Goal: Information Seeking & Learning: Compare options

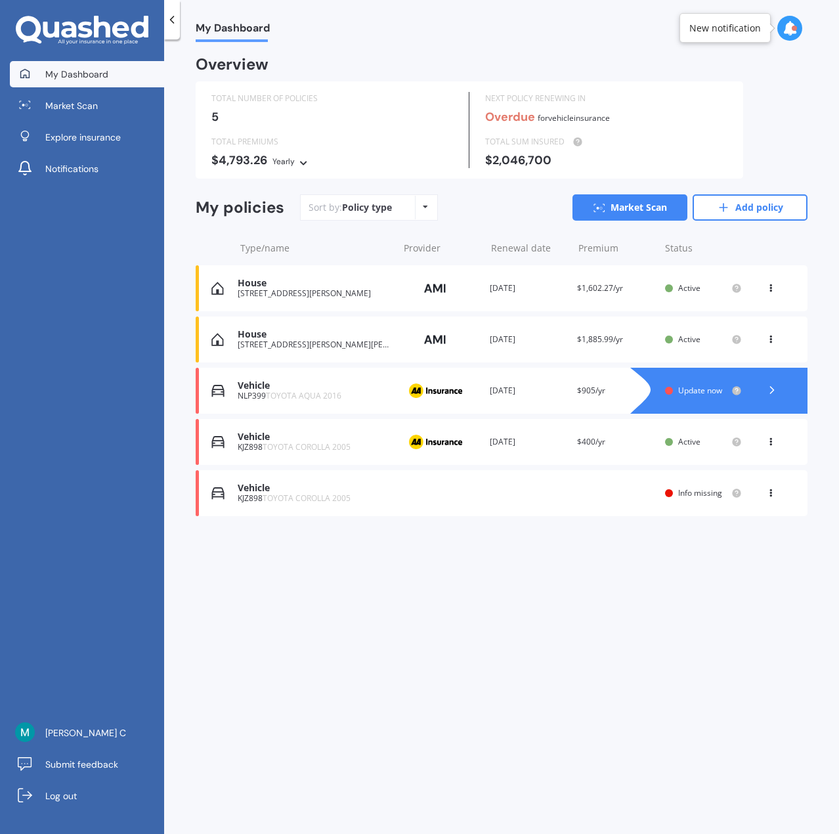
click at [559, 342] on div "Renewal date [DATE]" at bounding box center [528, 339] width 77 height 13
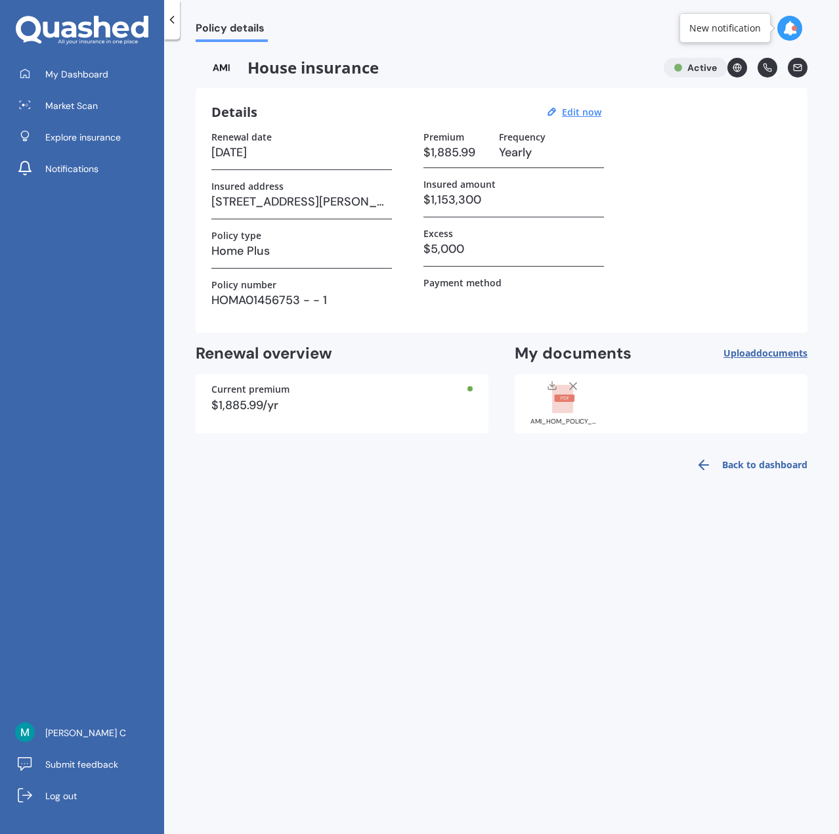
click at [222, 63] on img at bounding box center [222, 68] width 52 height 20
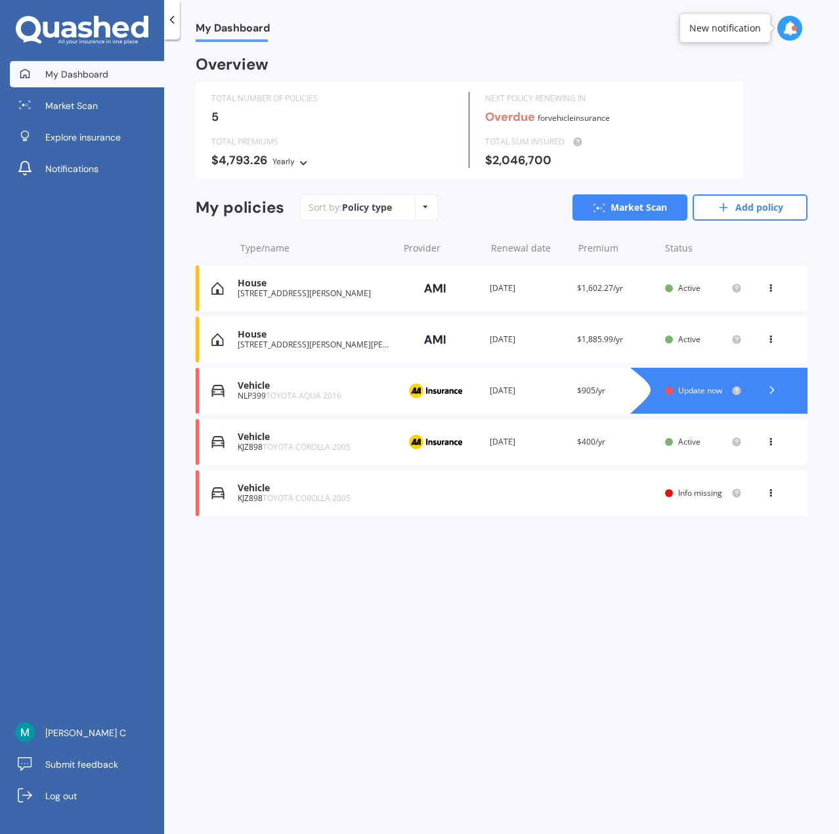
click at [773, 292] on div "View option View policy Delete" at bounding box center [772, 288] width 12 height 13
click at [324, 691] on div "My Dashboard Overview TOTAL NUMBER OF POLICIES 5 NEXT POLICY RENEWING IN Overdu…" at bounding box center [501, 439] width 675 height 794
click at [238, 281] on div "House" at bounding box center [315, 283] width 154 height 11
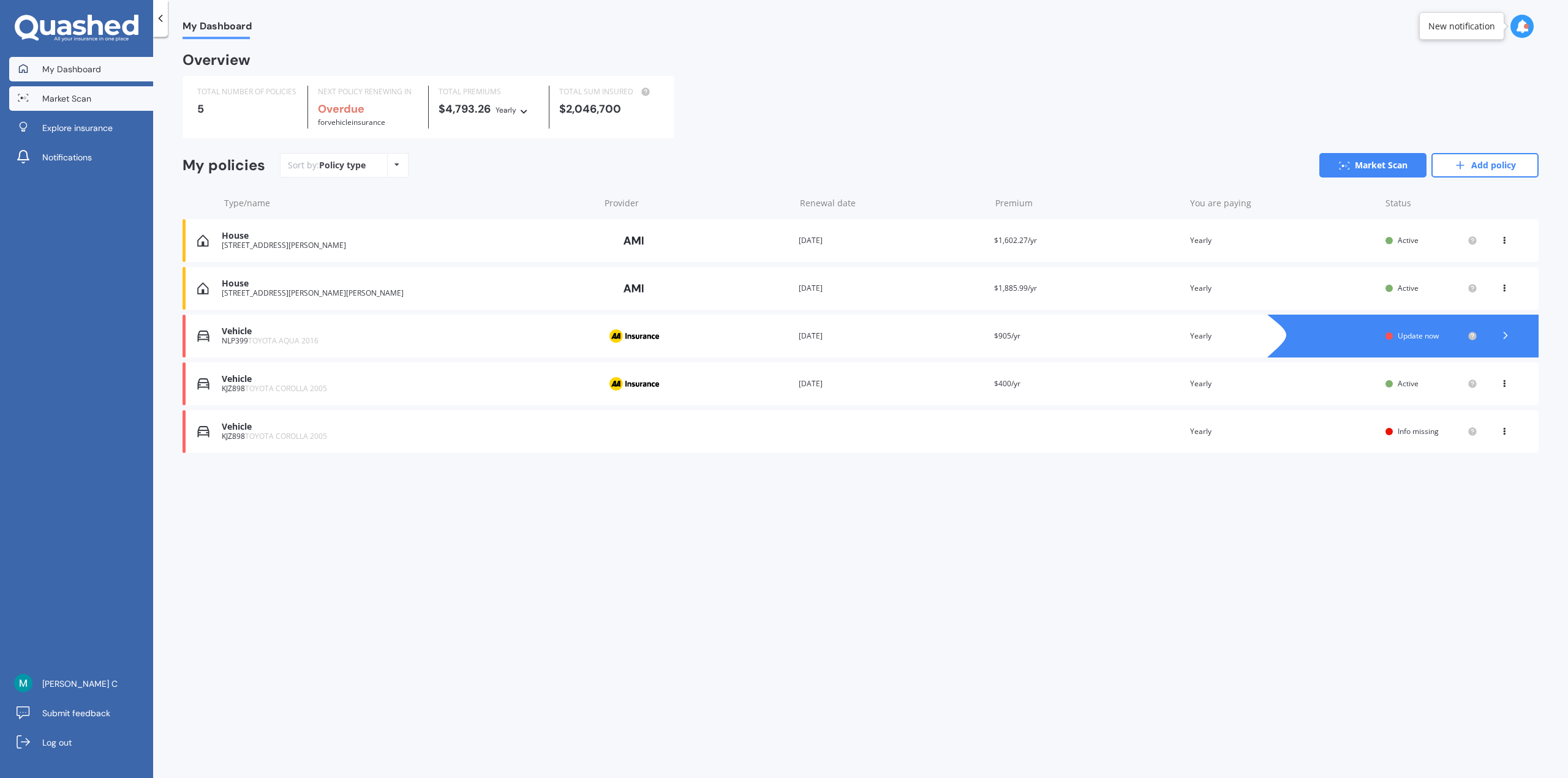
click at [80, 93] on span "Market Scan" at bounding box center [66, 98] width 49 height 12
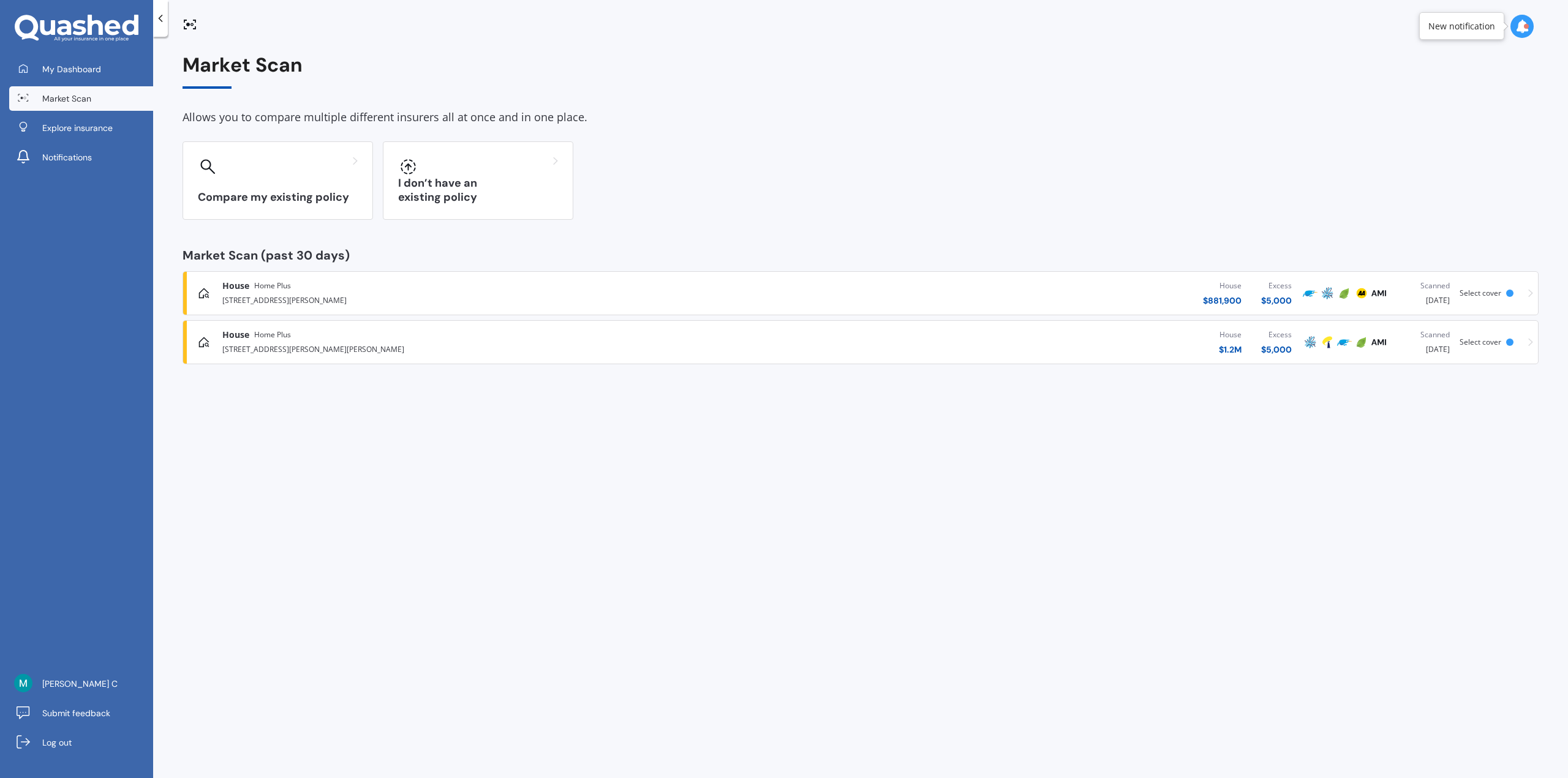
click at [782, 295] on div "House $ 881,900 Excess $ 5,000" at bounding box center [1025, 293] width 552 height 36
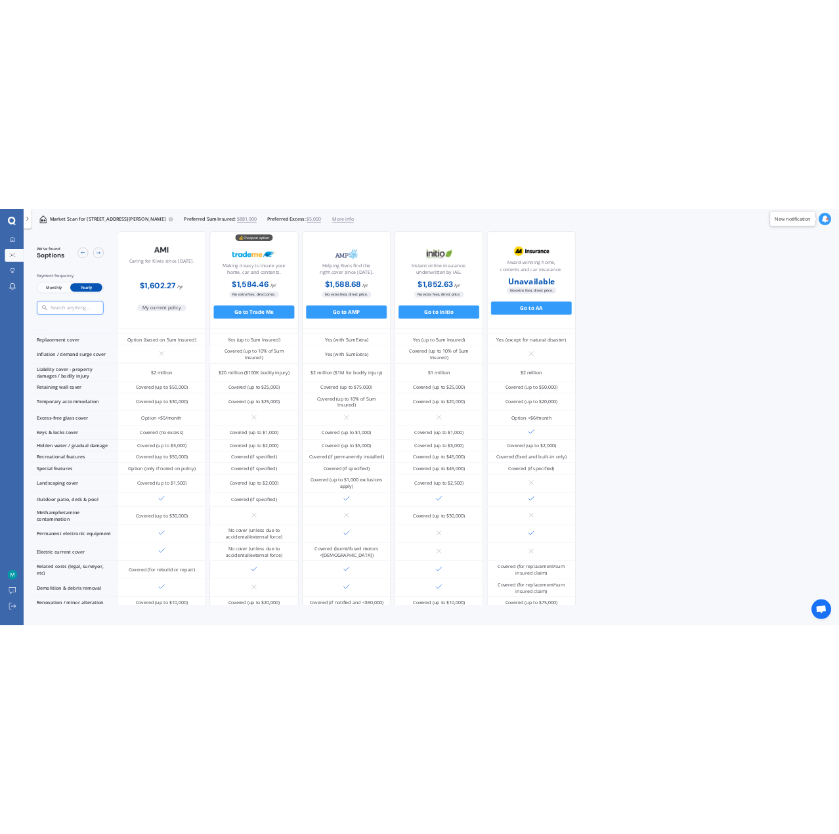
scroll to position [260, 0]
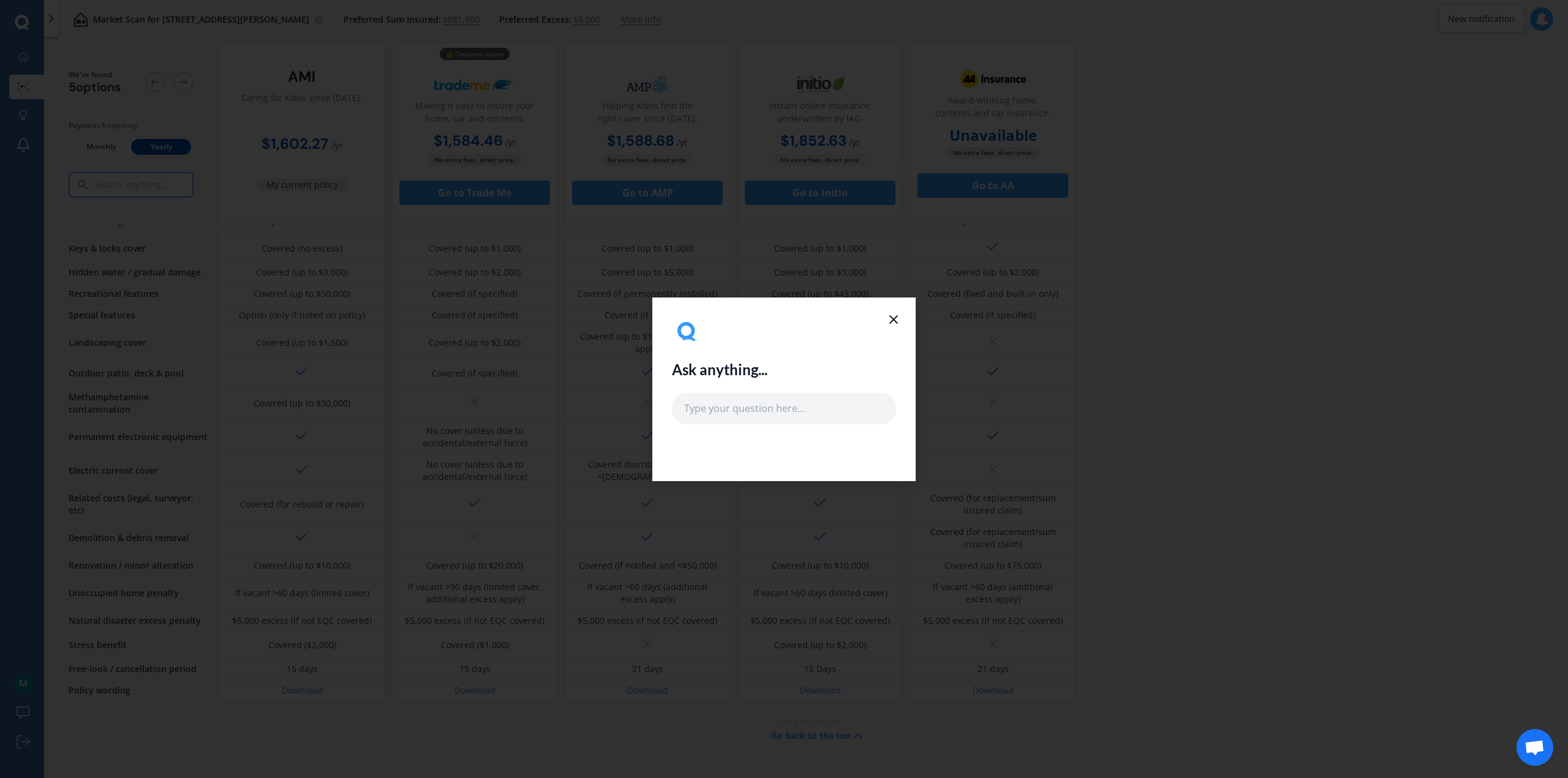
click at [782, 319] on div "Ask anything..." at bounding box center [784, 389] width 263 height 184
click at [782, 318] on icon at bounding box center [894, 320] width 15 height 15
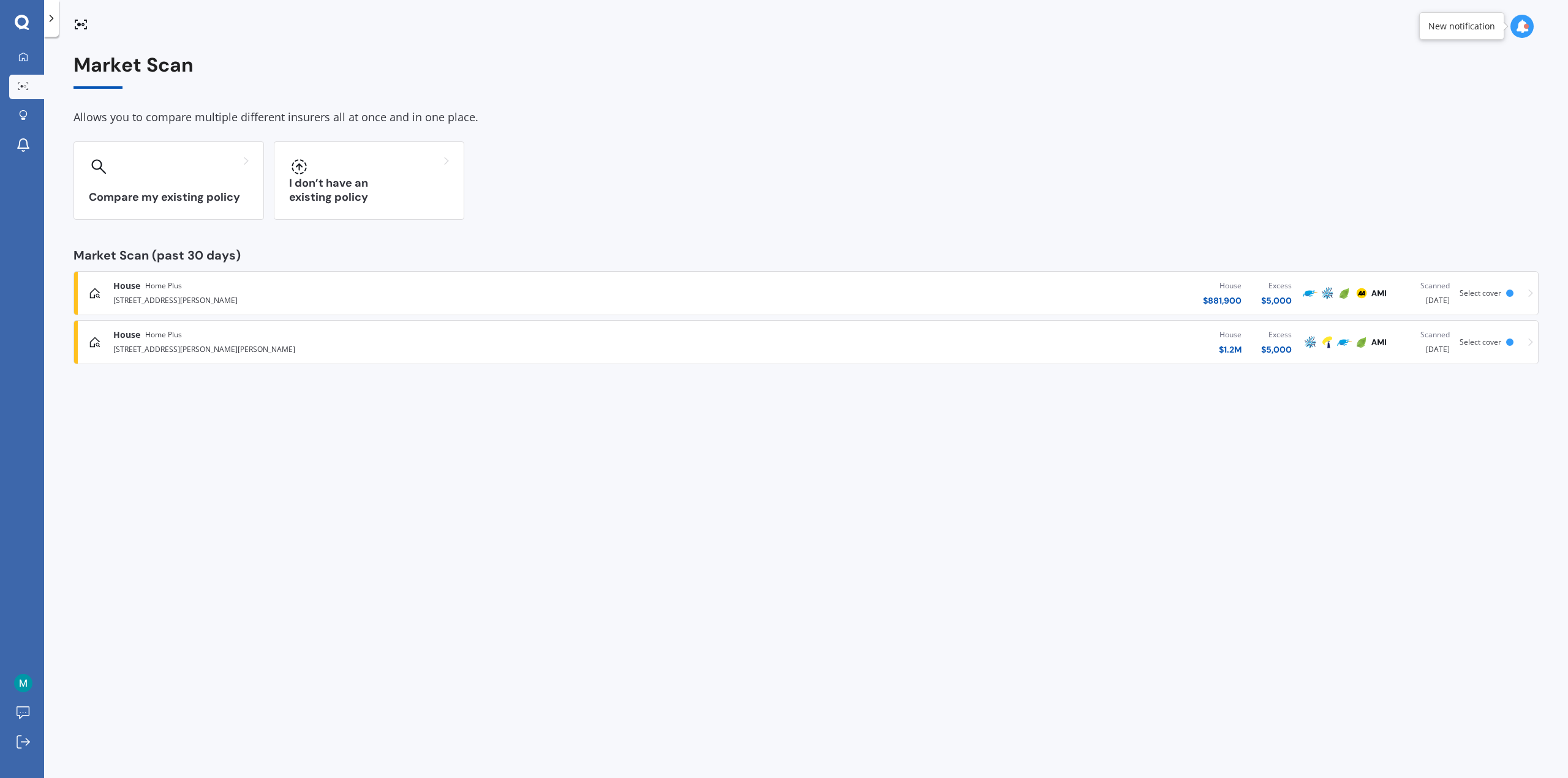
click at [238, 340] on div "House Home Plus" at bounding box center [404, 334] width 582 height 12
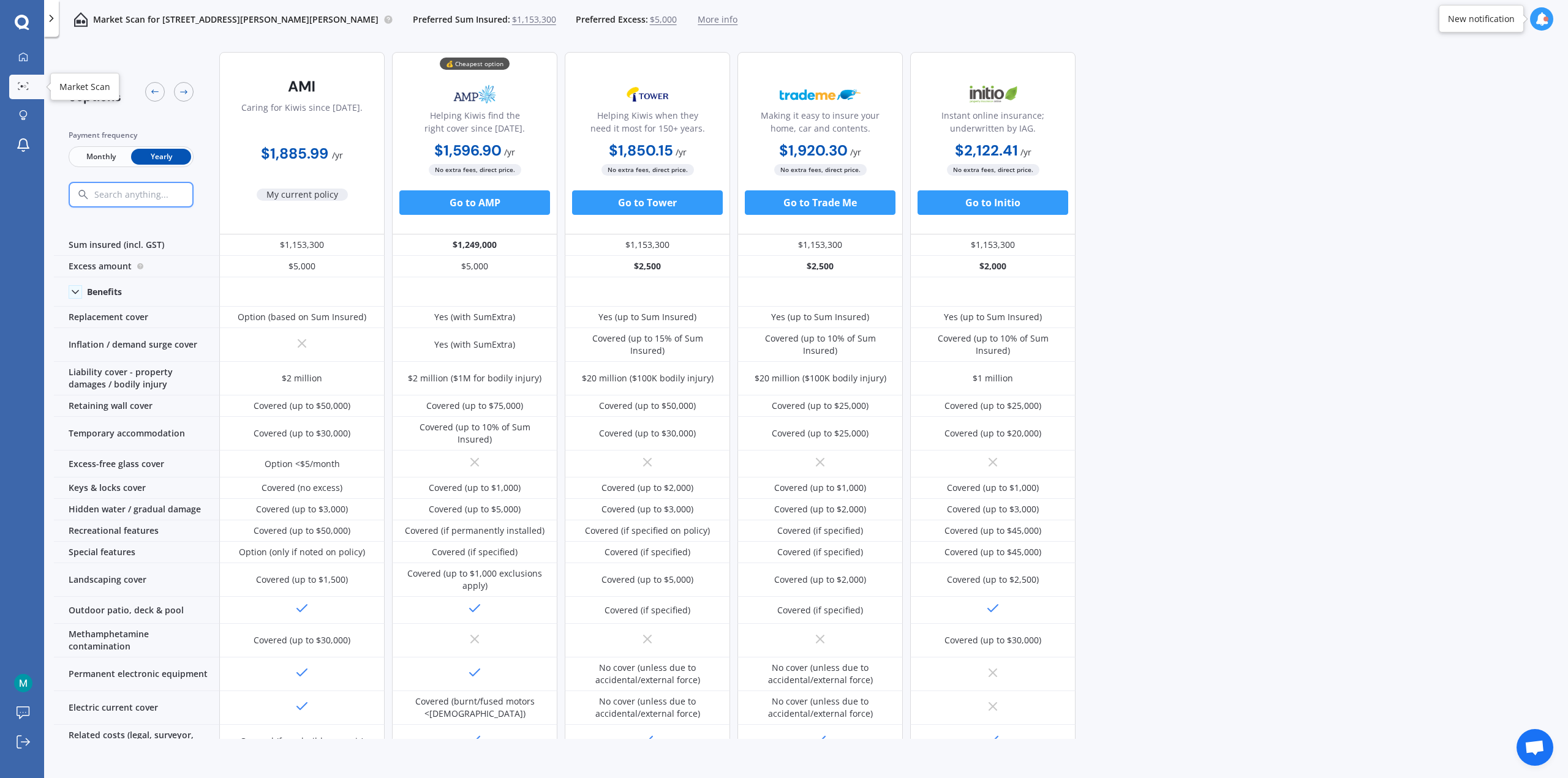
click at [28, 83] on icon at bounding box center [27, 83] width 2 height 1
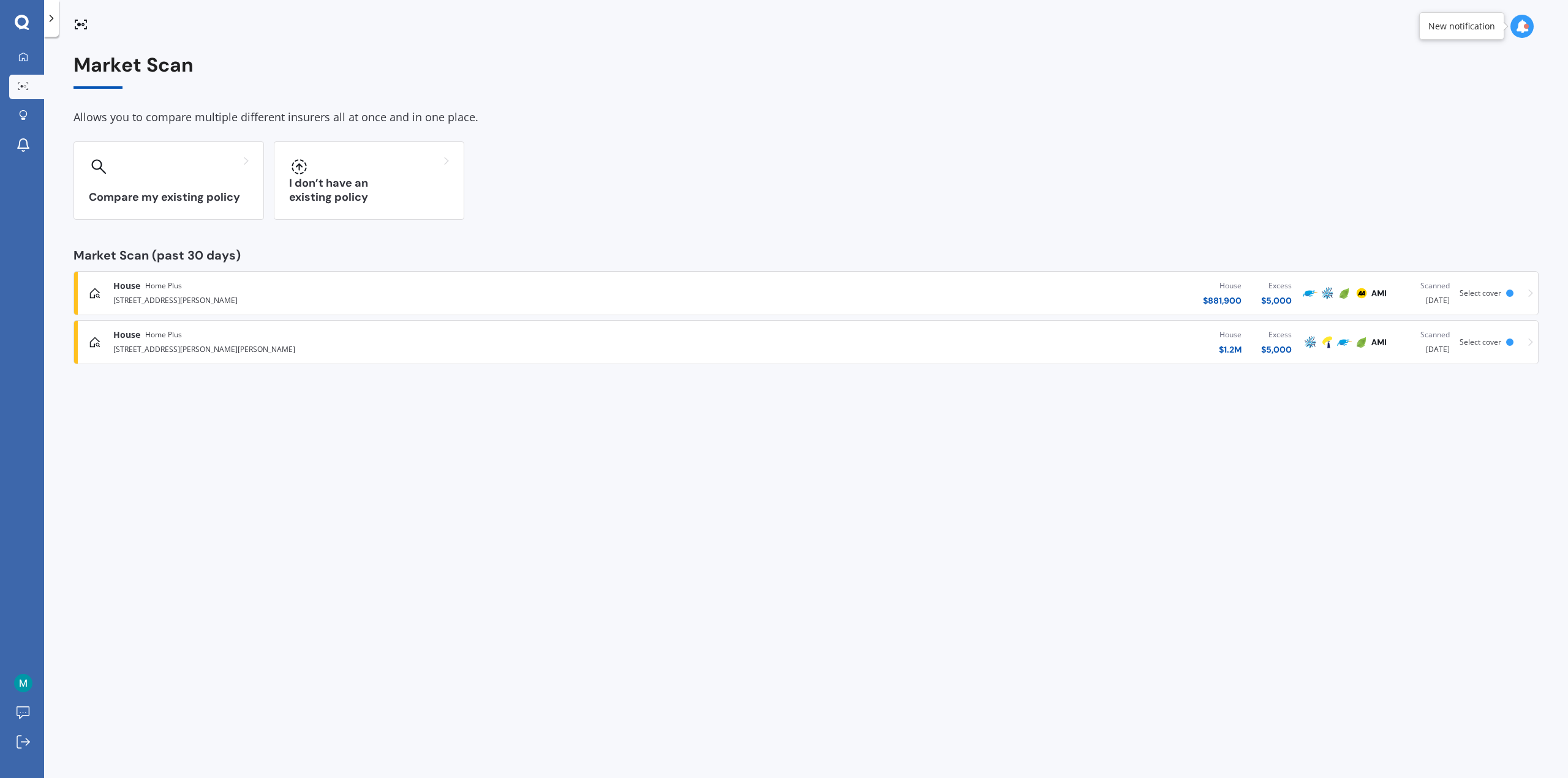
click at [345, 294] on div "[STREET_ADDRESS][PERSON_NAME]" at bounding box center [404, 299] width 582 height 15
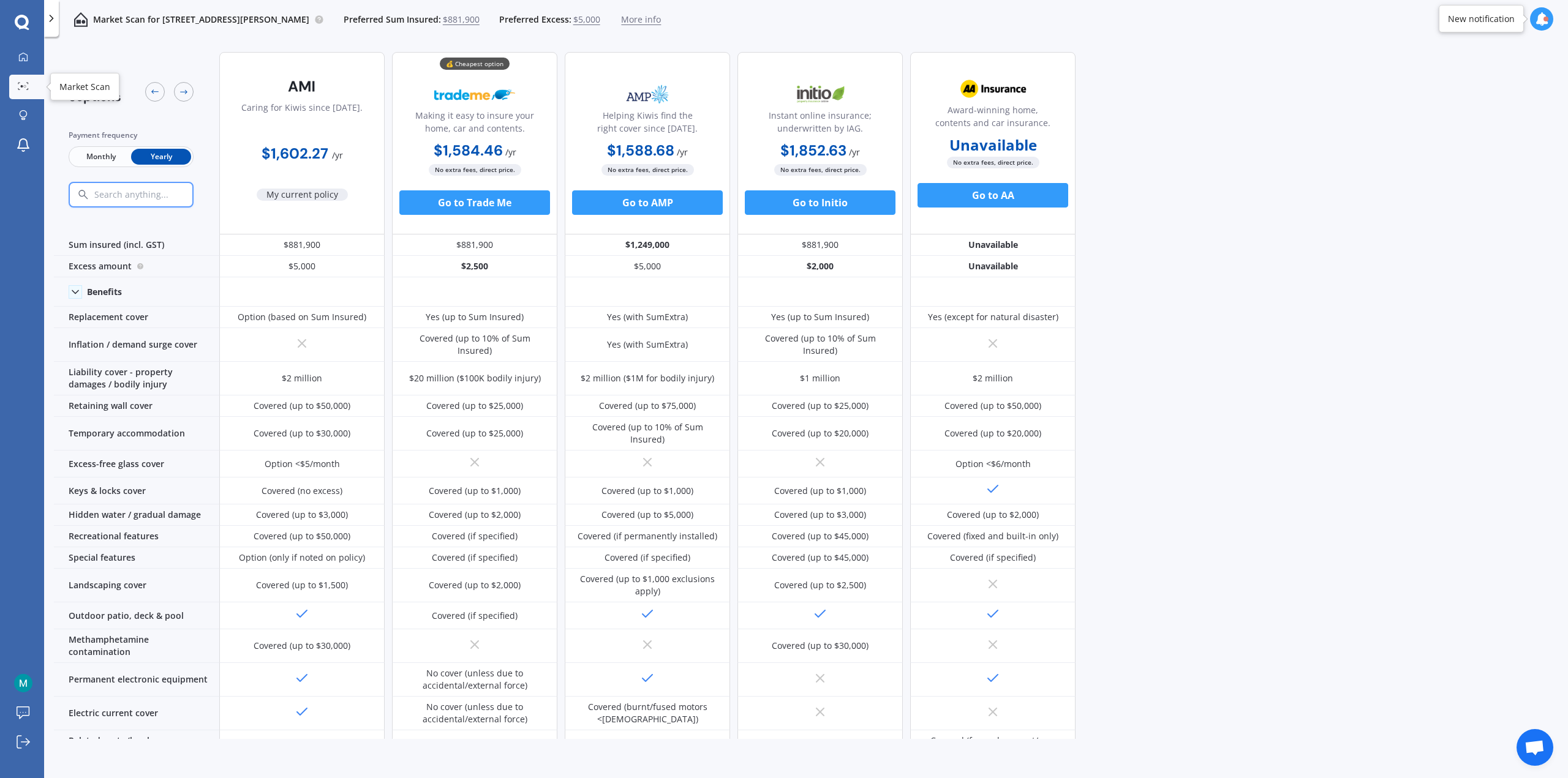
click at [28, 90] on div at bounding box center [23, 87] width 19 height 9
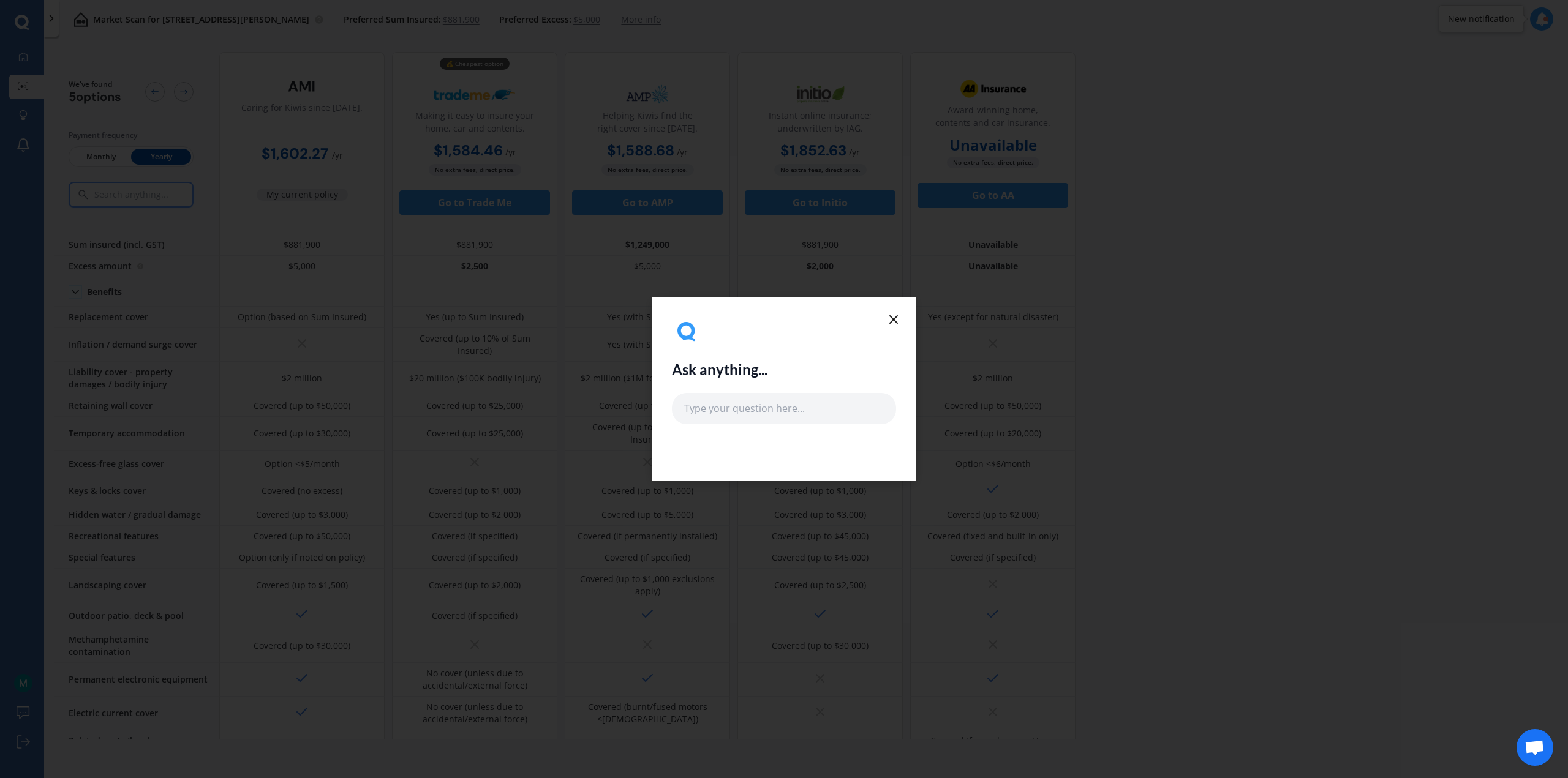
click at [782, 320] on icon at bounding box center [894, 320] width 15 height 15
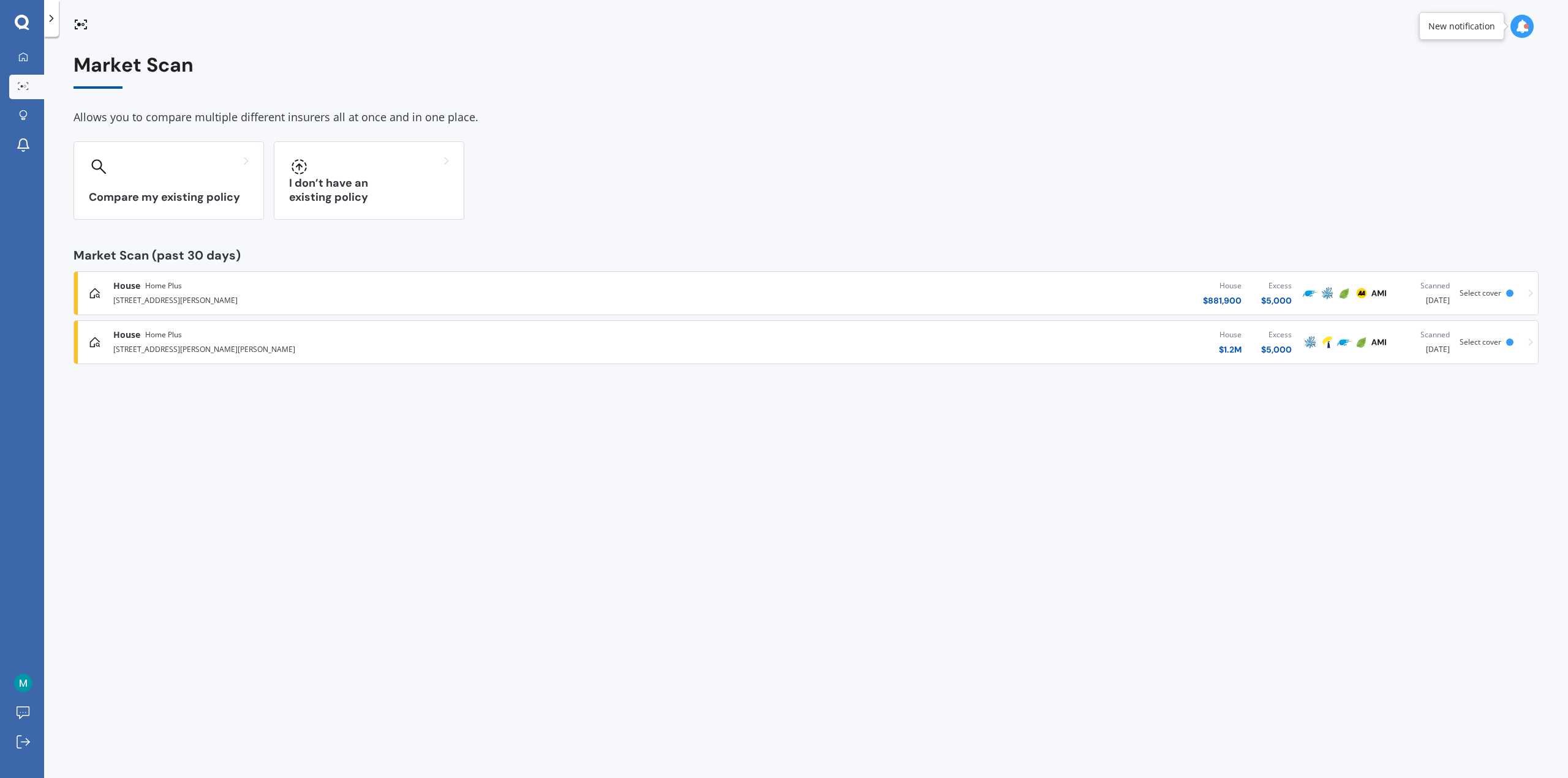
click at [287, 354] on div "[STREET_ADDRESS][PERSON_NAME][PERSON_NAME]" at bounding box center [404, 349] width 582 height 15
